Goal: Task Accomplishment & Management: Manage account settings

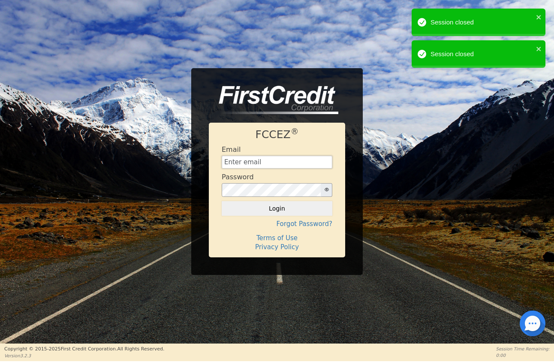
click at [258, 161] on input "text" at bounding box center [277, 162] width 111 height 13
type input "financing@showthebow.info"
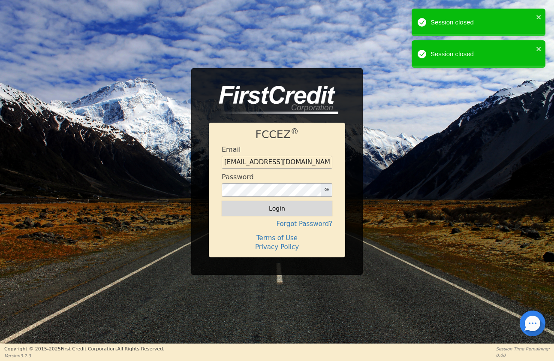
click at [302, 211] on button "Login" at bounding box center [277, 208] width 111 height 15
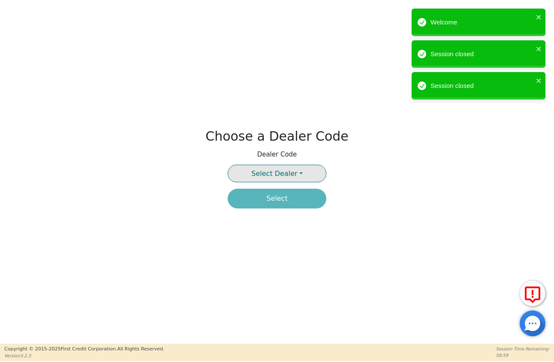
click at [310, 174] on button "Select Dealer" at bounding box center [277, 174] width 99 height 18
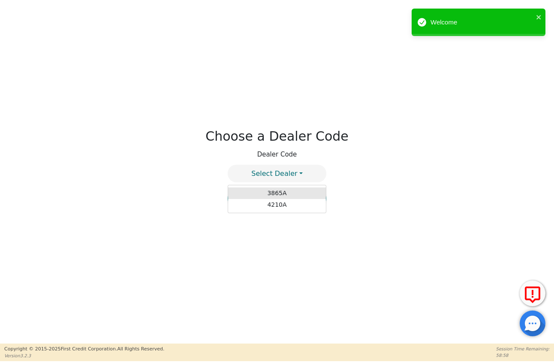
click at [297, 189] on link "3865A" at bounding box center [277, 193] width 98 height 12
click at [289, 197] on button "Select" at bounding box center [277, 199] width 99 height 20
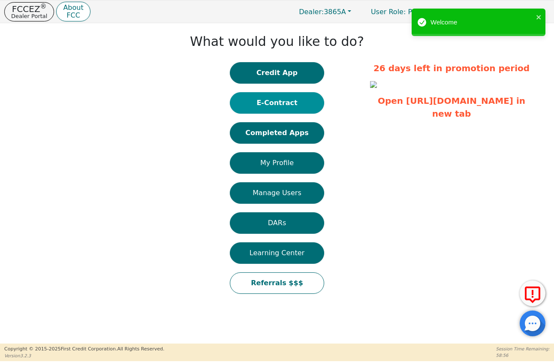
click at [270, 106] on button "E-Contract" at bounding box center [277, 102] width 94 height 21
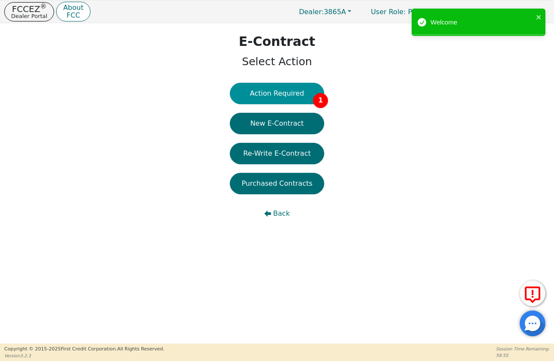
click at [281, 92] on button "Action Required 1" at bounding box center [277, 93] width 94 height 21
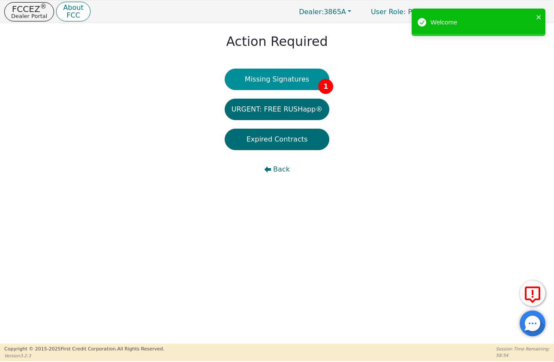
click at [272, 85] on button "Missing Signatures 1" at bounding box center [277, 79] width 105 height 21
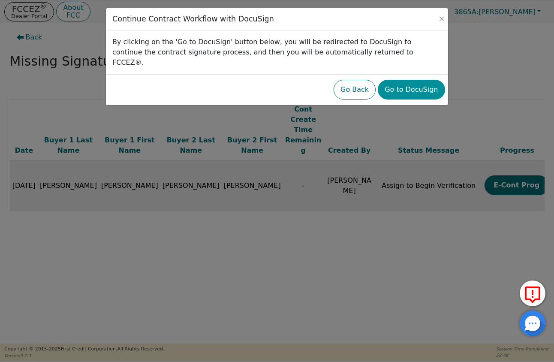
click at [420, 82] on button "Go to DocuSign" at bounding box center [411, 90] width 67 height 20
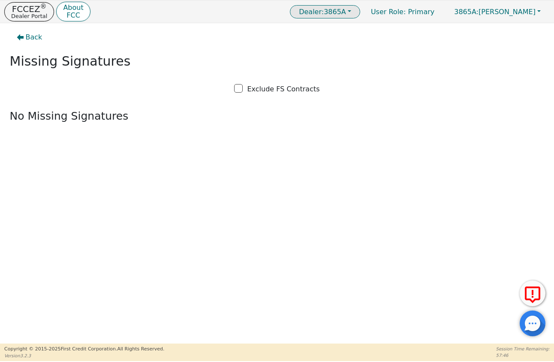
click at [346, 10] on span "Dealer: 3865A" at bounding box center [322, 12] width 47 height 8
click at [346, 11] on span "Dealer: 3865A" at bounding box center [322, 12] width 47 height 8
click at [350, 43] on link "4210A" at bounding box center [326, 41] width 68 height 12
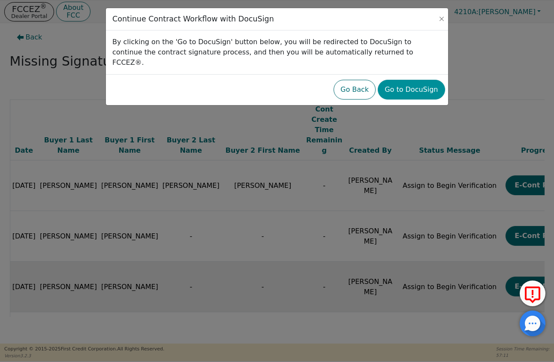
click at [407, 80] on button "Go to DocuSign" at bounding box center [411, 90] width 67 height 20
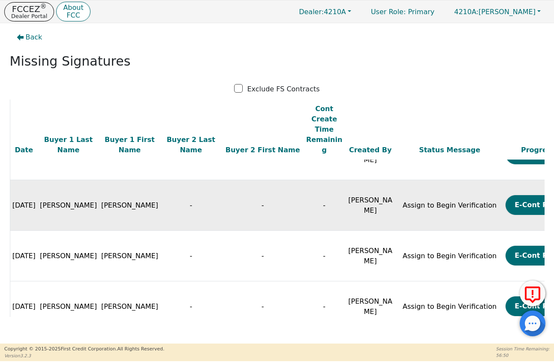
scroll to position [84, 0]
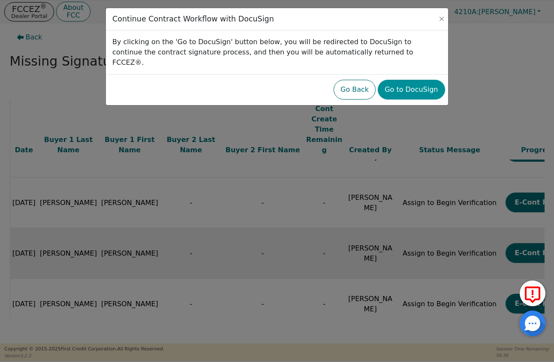
click at [417, 81] on button "Go to DocuSign" at bounding box center [411, 90] width 67 height 20
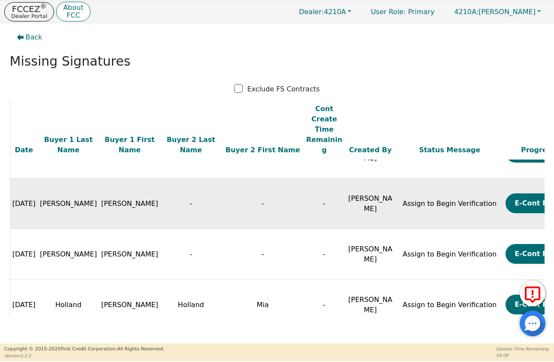
scroll to position [82, 0]
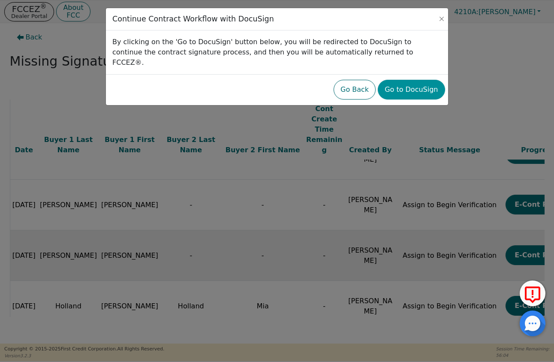
click at [411, 80] on button "Go to DocuSign" at bounding box center [411, 90] width 67 height 20
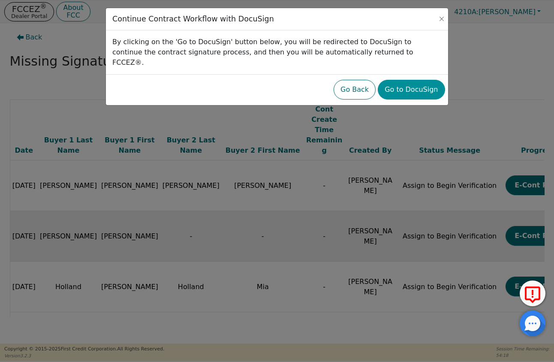
click at [419, 80] on button "Go to DocuSign" at bounding box center [411, 90] width 67 height 20
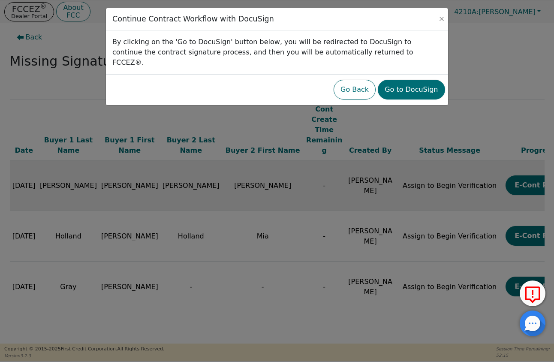
click at [410, 90] on div "Go Back Go to DocuSign" at bounding box center [277, 90] width 336 height 24
click at [406, 83] on button "Go to DocuSign" at bounding box center [411, 90] width 67 height 20
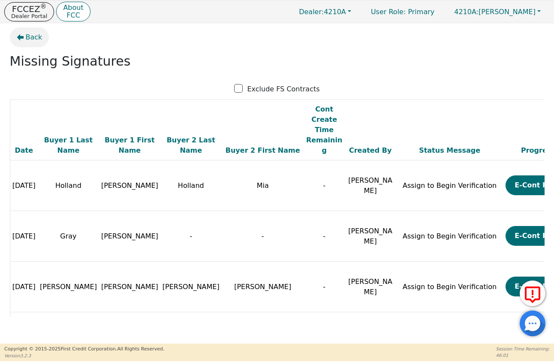
click at [30, 37] on span "Back" at bounding box center [34, 37] width 17 height 10
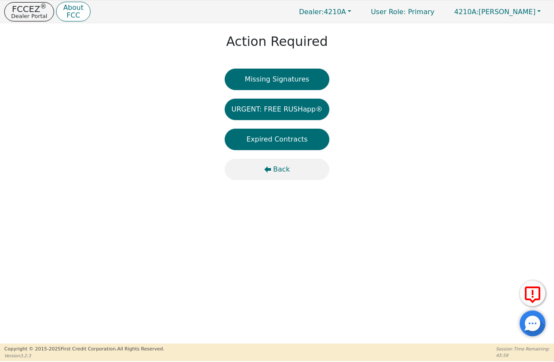
click at [280, 171] on span "Back" at bounding box center [281, 169] width 17 height 10
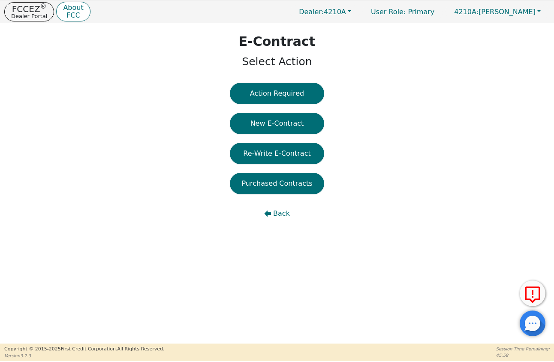
click at [276, 210] on span "Back" at bounding box center [281, 213] width 17 height 10
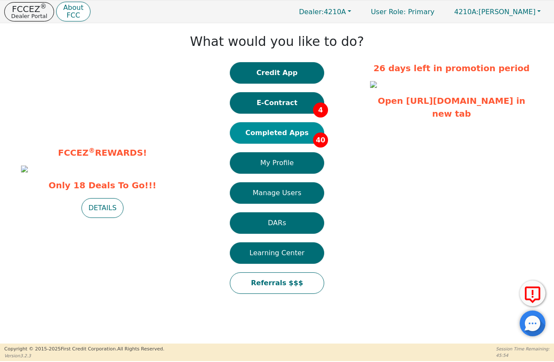
click at [284, 132] on button "Completed Apps 40" at bounding box center [277, 132] width 94 height 21
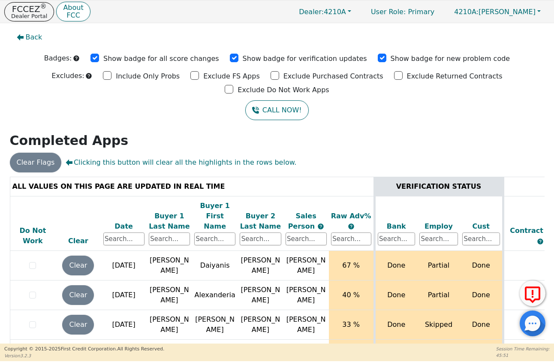
click at [127, 221] on div "Date" at bounding box center [123, 226] width 41 height 10
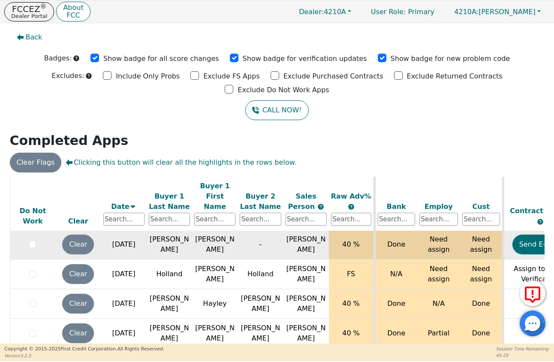
scroll to position [114, 0]
